Goal: Information Seeking & Learning: Learn about a topic

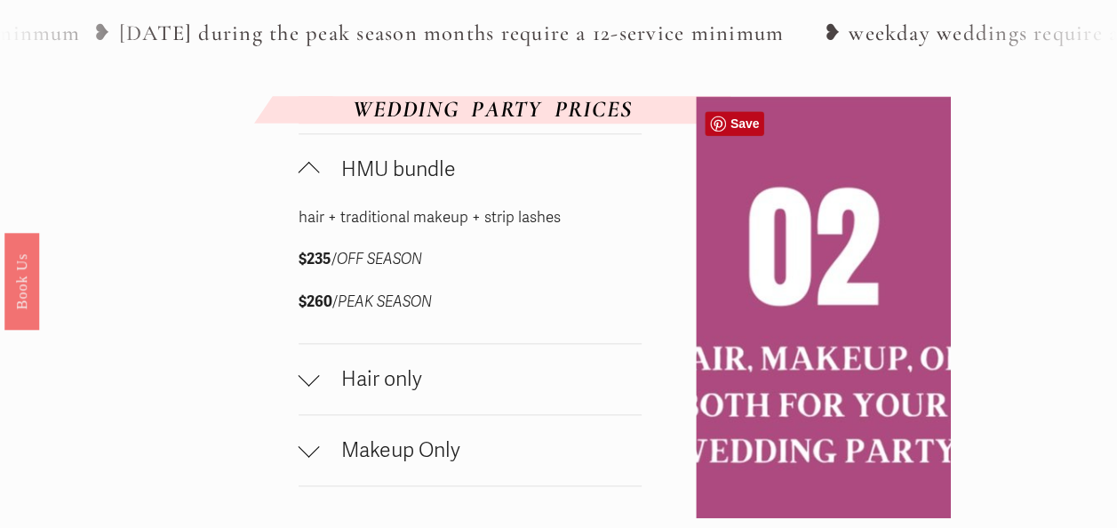
scroll to position [853, 0]
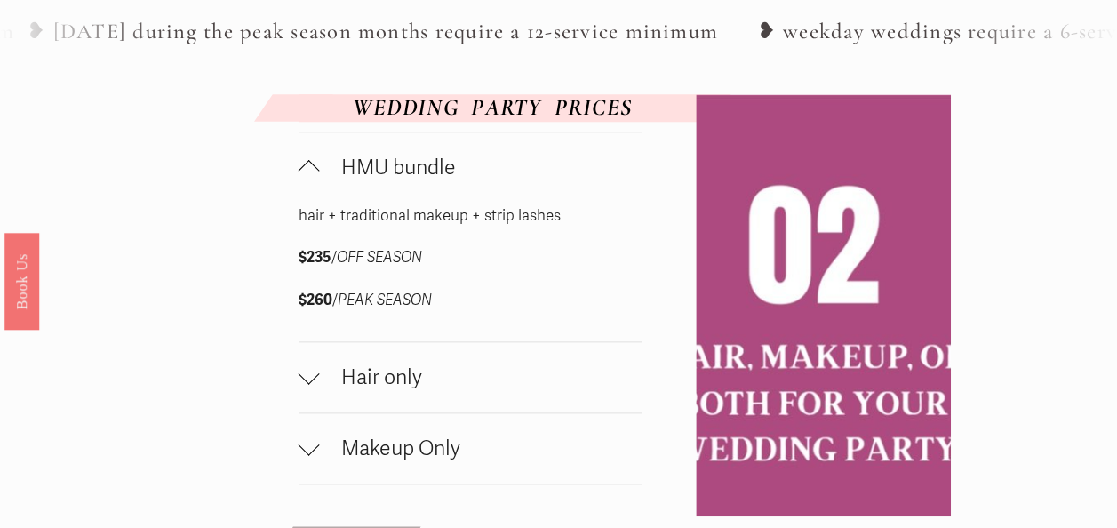
click at [476, 377] on span "Hair only" at bounding box center [481, 377] width 323 height 26
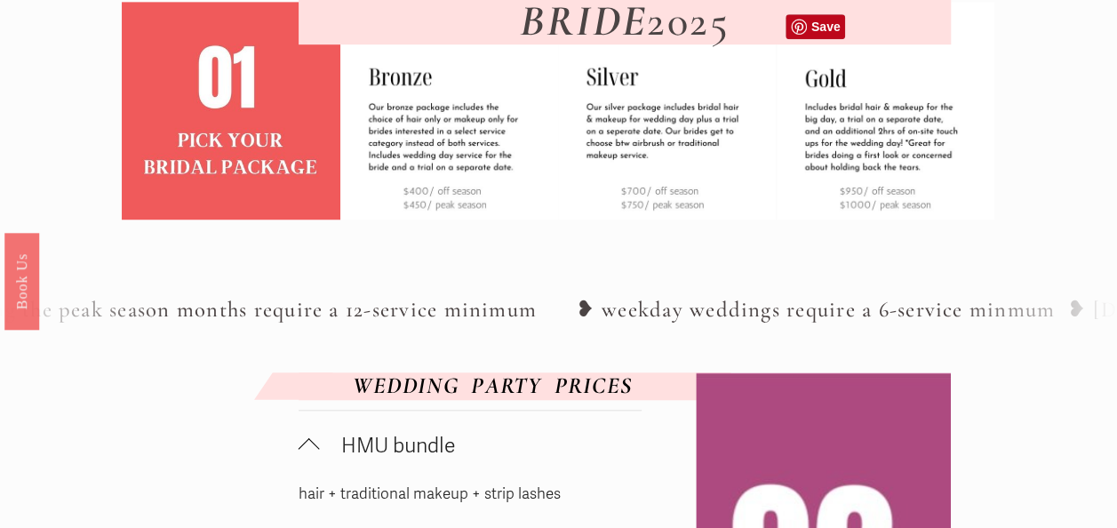
scroll to position [573, 0]
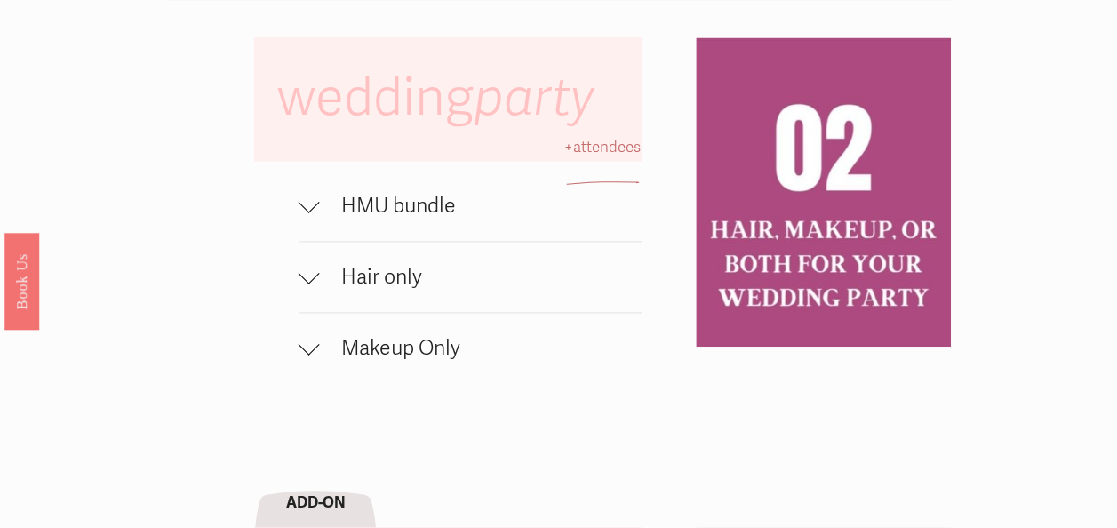
scroll to position [1052, 0]
click at [427, 218] on span "HMU bundle" at bounding box center [481, 205] width 323 height 26
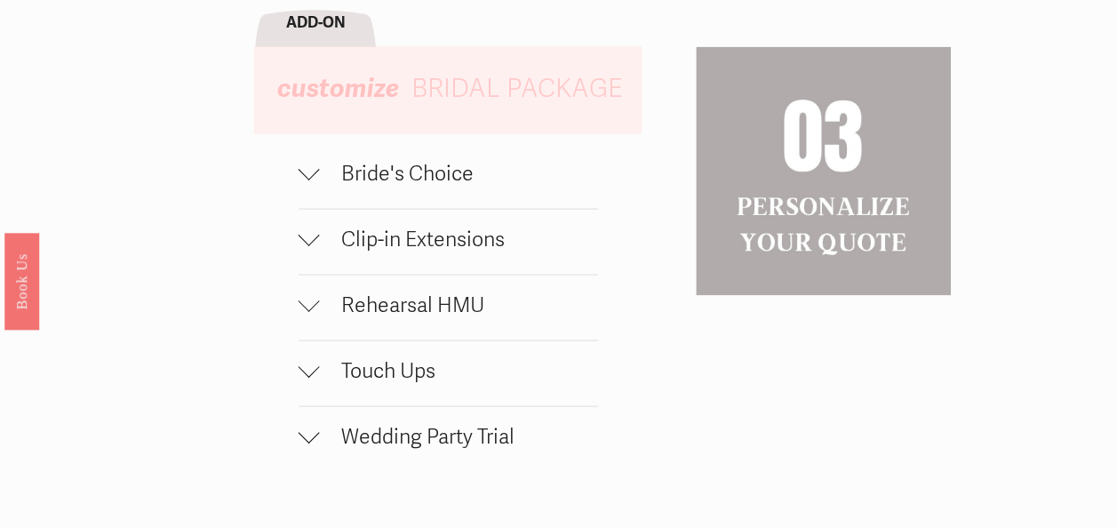
scroll to position [1658, 0]
click at [320, 185] on span "Bride's Choice" at bounding box center [459, 172] width 278 height 26
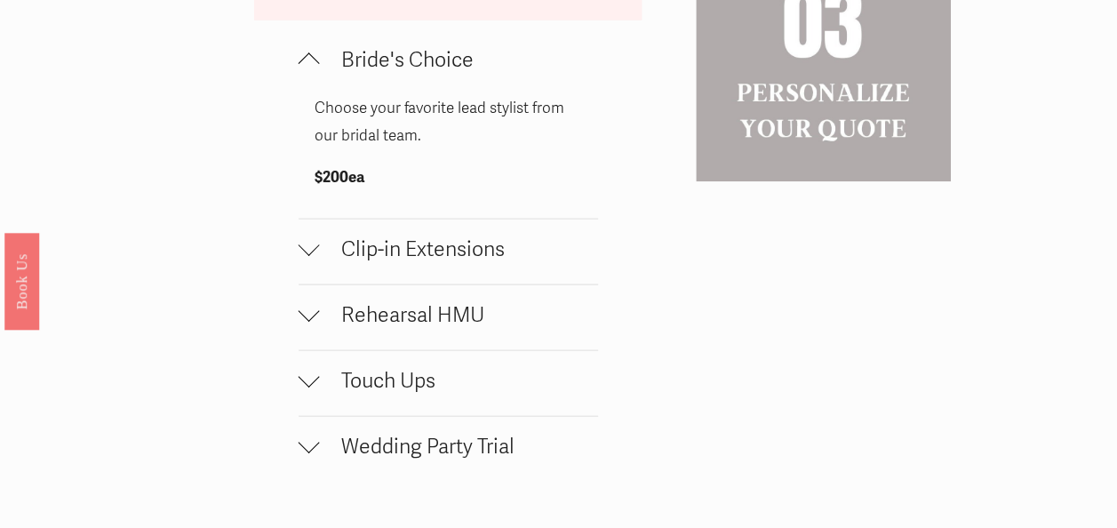
scroll to position [1864, 0]
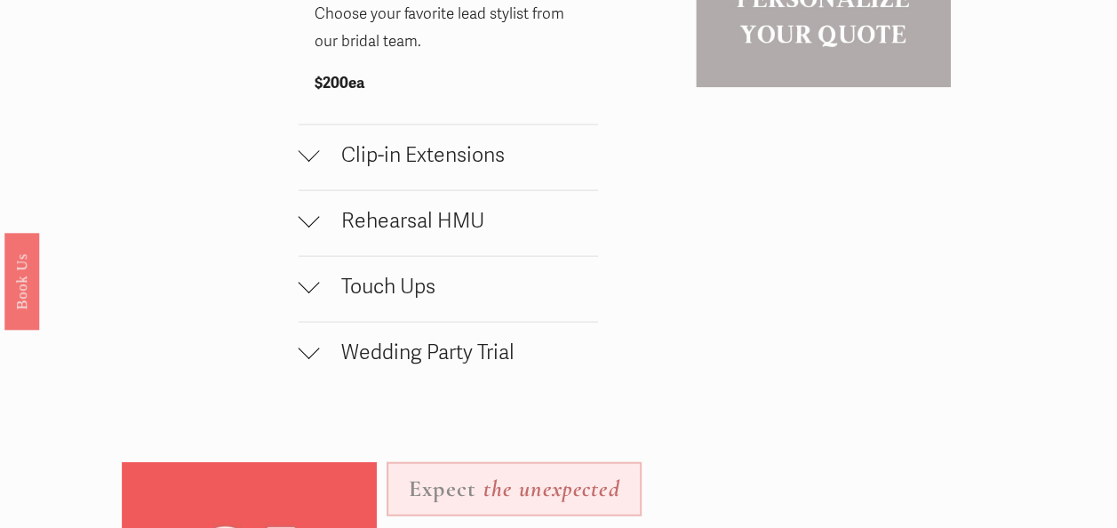
click at [416, 234] on span "Rehearsal HMU" at bounding box center [459, 221] width 278 height 26
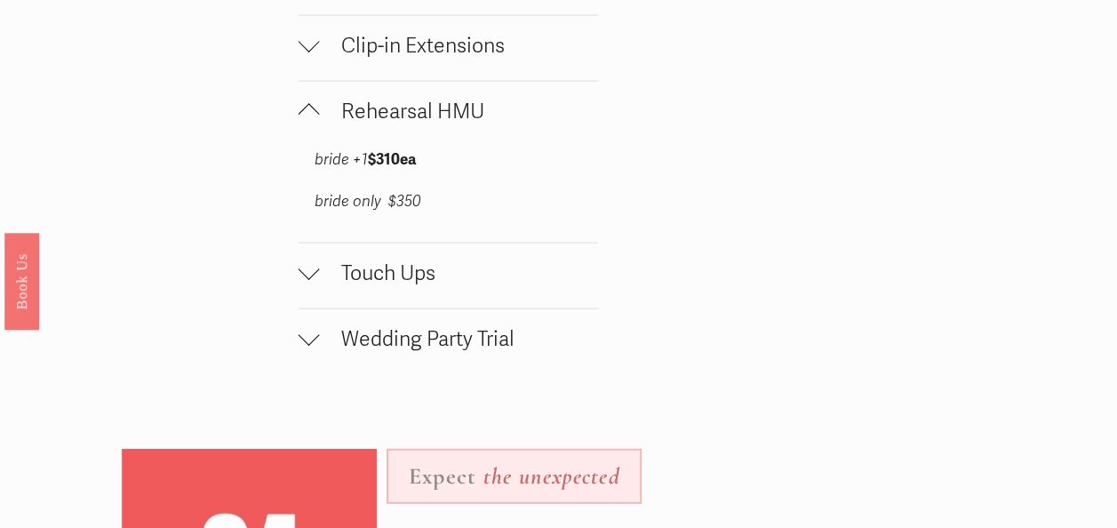
scroll to position [1974, 0]
click at [455, 285] on span "Touch Ups" at bounding box center [459, 272] width 278 height 26
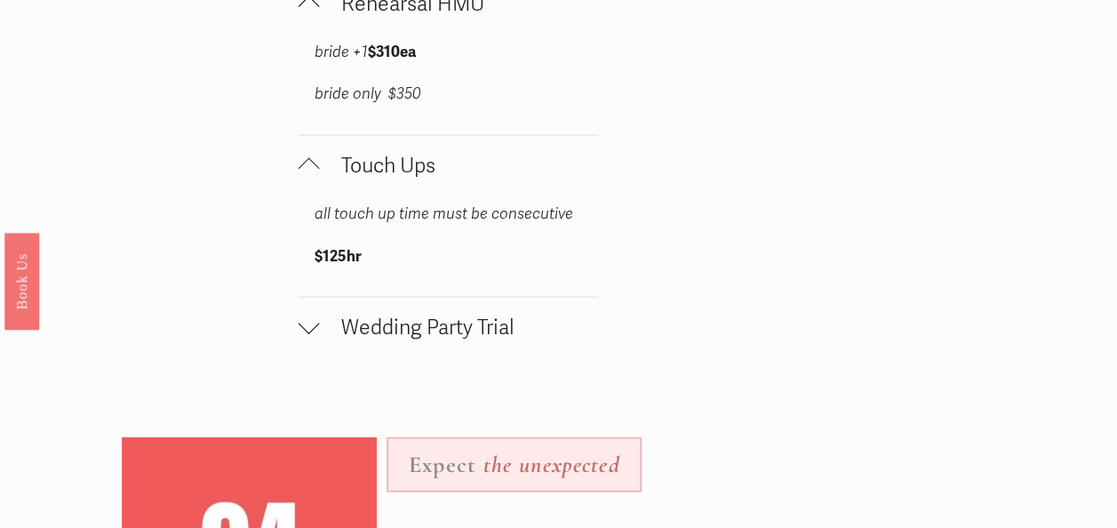
scroll to position [2083, 0]
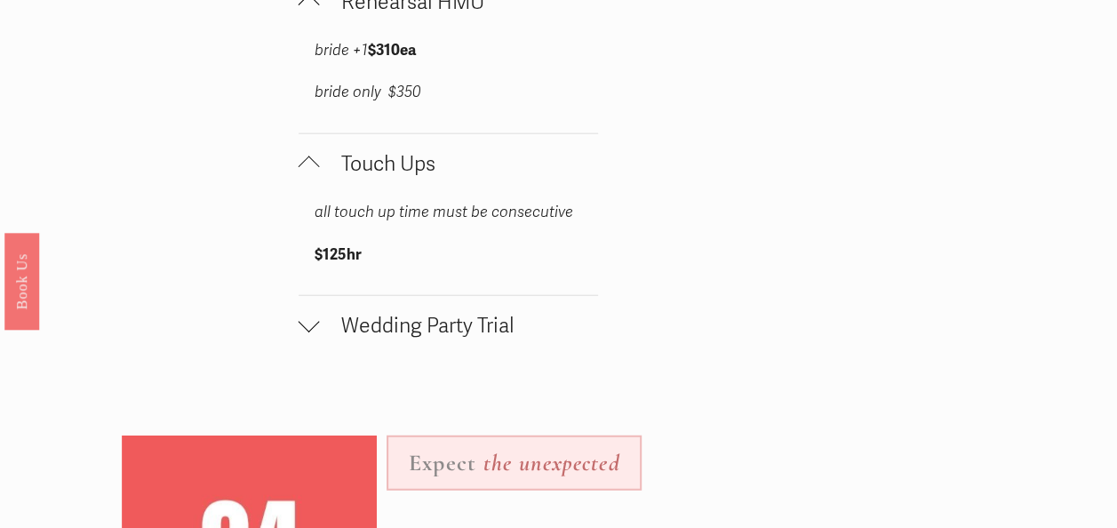
click at [432, 339] on span "Wedding Party Trial" at bounding box center [459, 326] width 278 height 26
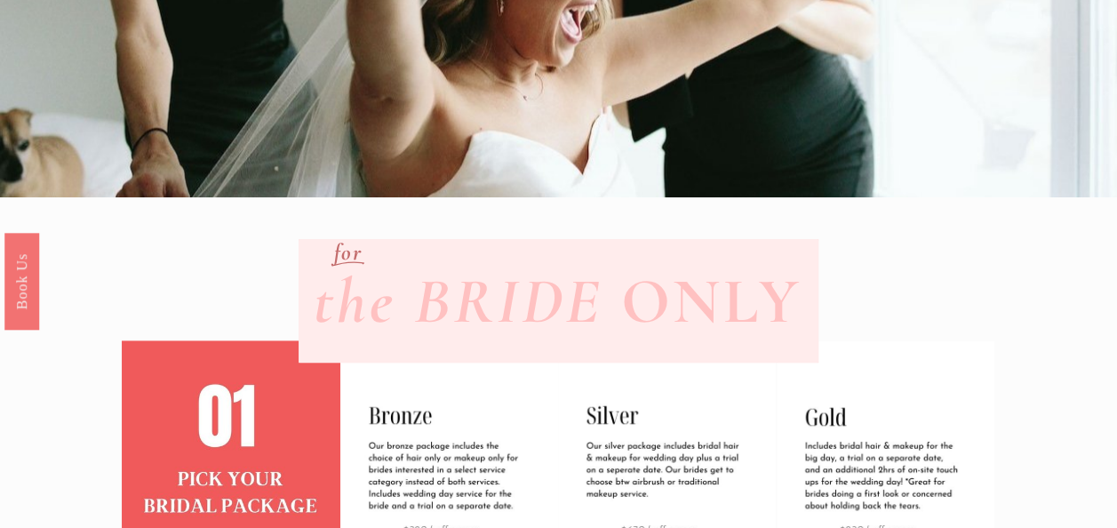
scroll to position [0, 0]
